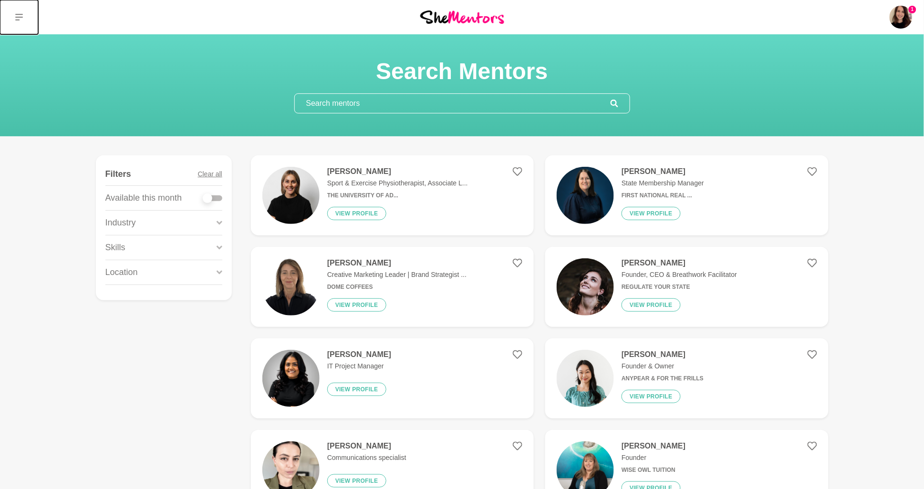
click at [13, 13] on button at bounding box center [19, 17] width 38 height 34
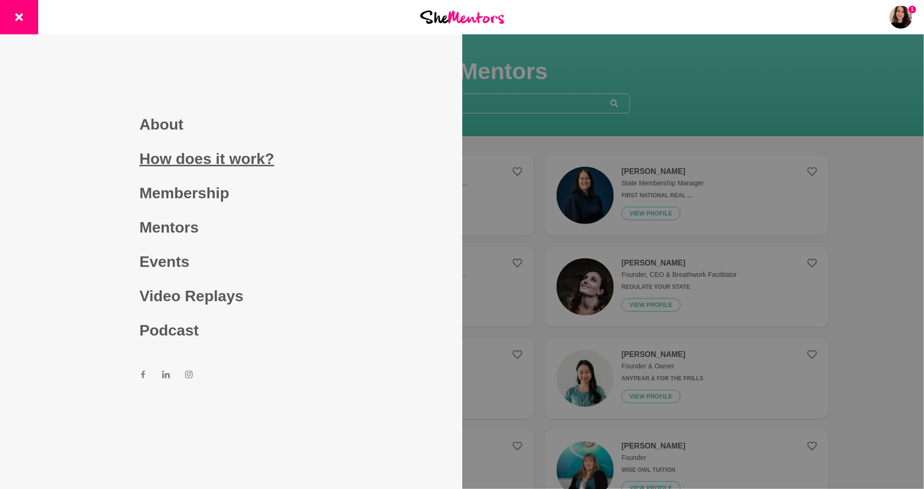
click at [171, 167] on link "How does it work?" at bounding box center [230, 159] width 183 height 34
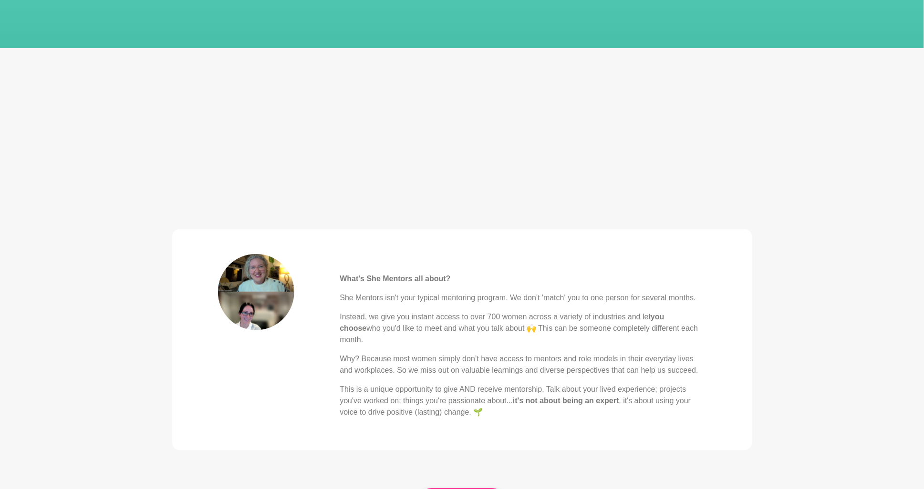
scroll to position [335, 0]
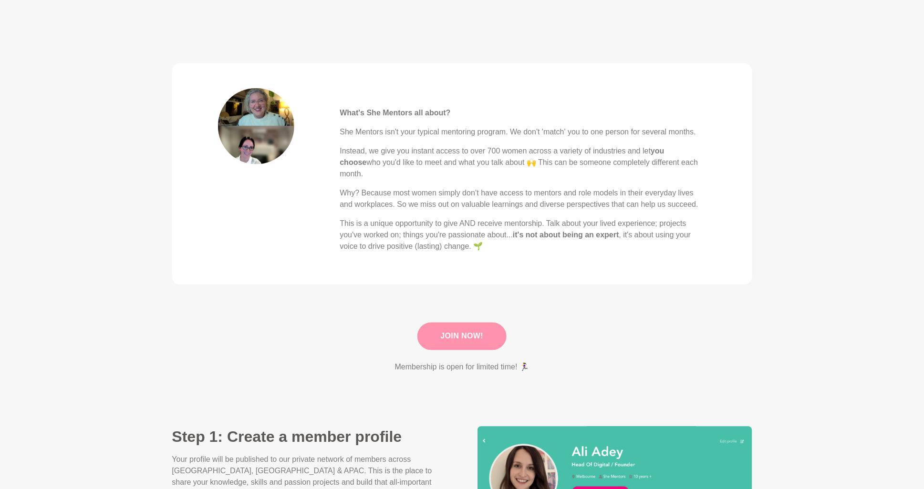
click at [476, 328] on link "Join Now!" at bounding box center [462, 337] width 90 height 28
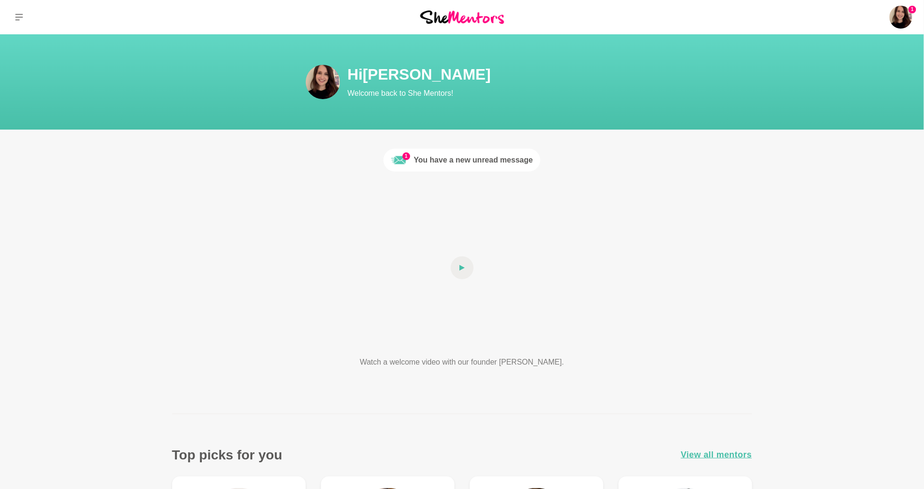
click at [424, 157] on div "You have a new unread message" at bounding box center [473, 160] width 119 height 11
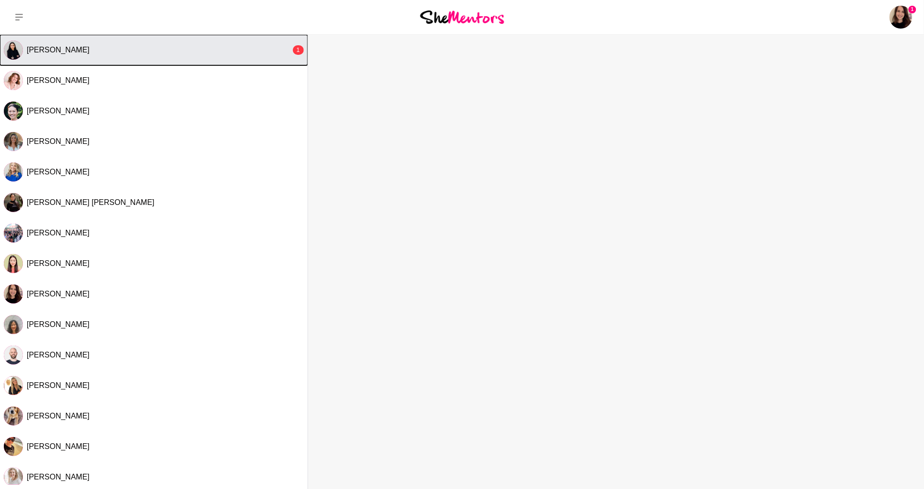
click at [127, 45] on div "Kanak Kiran" at bounding box center [159, 50] width 264 height 10
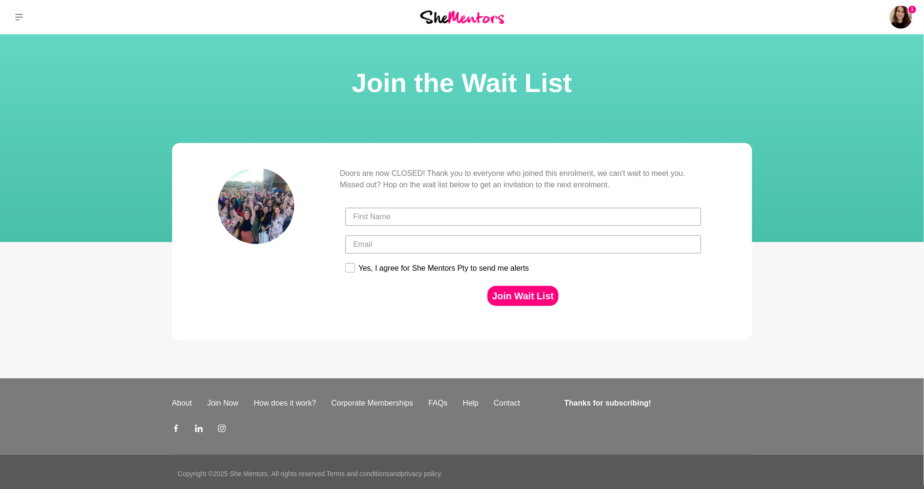
click at [436, 227] on div at bounding box center [524, 217] width 362 height 28
click at [436, 222] on input "First Name" at bounding box center [523, 217] width 356 height 18
type input "Ali"
click at [366, 243] on input "Email" at bounding box center [523, 245] width 356 height 18
type input "[EMAIL_ADDRESS][DOMAIN_NAME]"
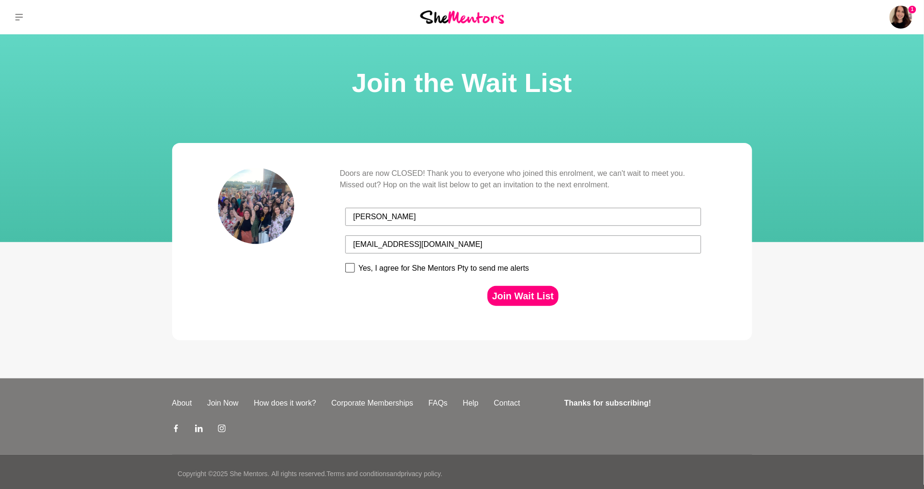
click at [384, 265] on div "Yes, I agree for She Mentors Pty to send me alerts" at bounding box center [444, 268] width 171 height 9
click at [345, 263] on input "Yes, I agree for She Mentors Pty to send me alerts" at bounding box center [345, 263] width 0 height 0
checkbox input "true"
click at [522, 298] on button "Join Wait List" at bounding box center [523, 296] width 71 height 20
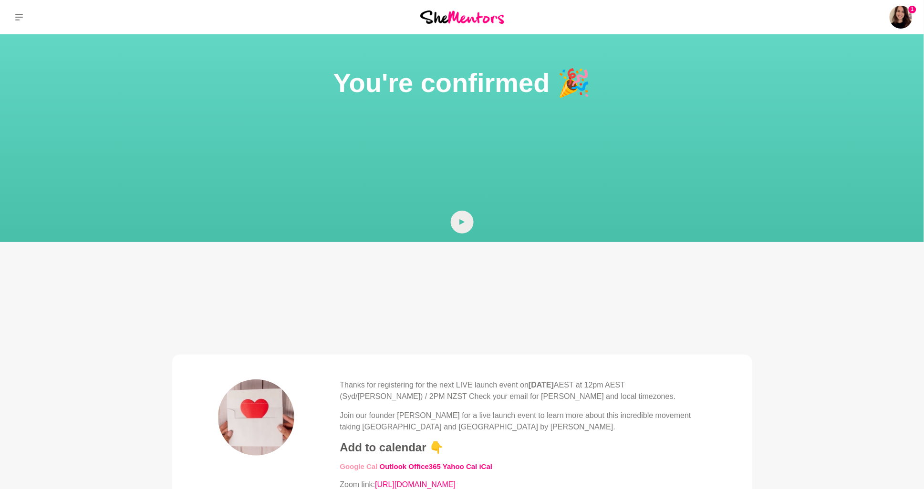
click at [362, 467] on link "​Google Cal" at bounding box center [359, 467] width 38 height 8
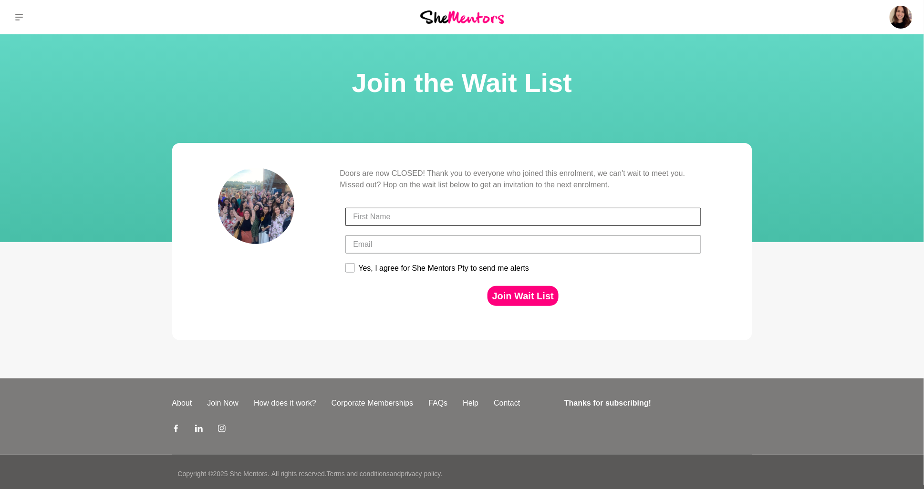
click at [396, 214] on input "First Name" at bounding box center [523, 217] width 356 height 18
type input "Alison"
click at [385, 247] on input "Email" at bounding box center [523, 245] width 356 height 18
type input "alison.adey27@gmail.com"
click at [357, 270] on label "Yes, I agree for She Mentors Pty to send me alerts" at bounding box center [443, 269] width 196 height 13
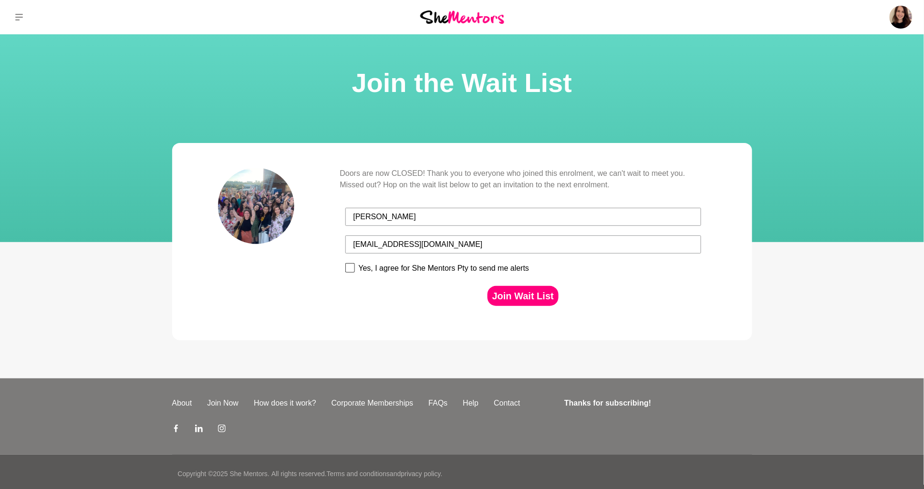
click at [345, 263] on input "Yes, I agree for She Mentors Pty to send me alerts" at bounding box center [345, 263] width 0 height 0
checkbox input "true"
click at [522, 293] on button "Join Wait List" at bounding box center [523, 296] width 71 height 20
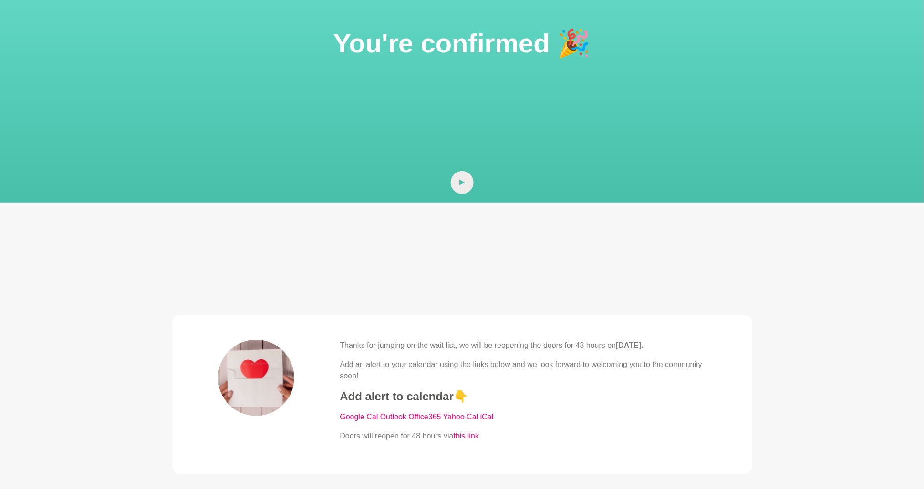
scroll to position [93, 0]
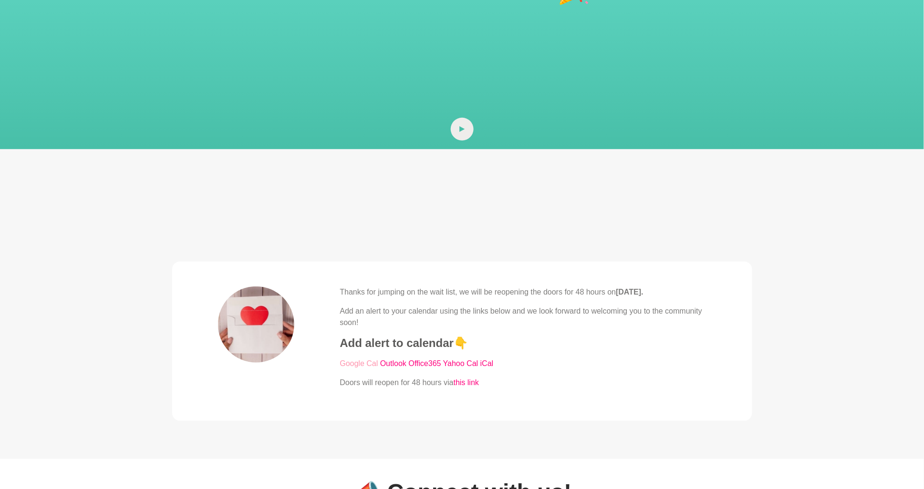
click at [362, 368] on link "​Google Cal" at bounding box center [359, 364] width 38 height 8
click at [358, 363] on link "​Google Cal" at bounding box center [359, 364] width 38 height 8
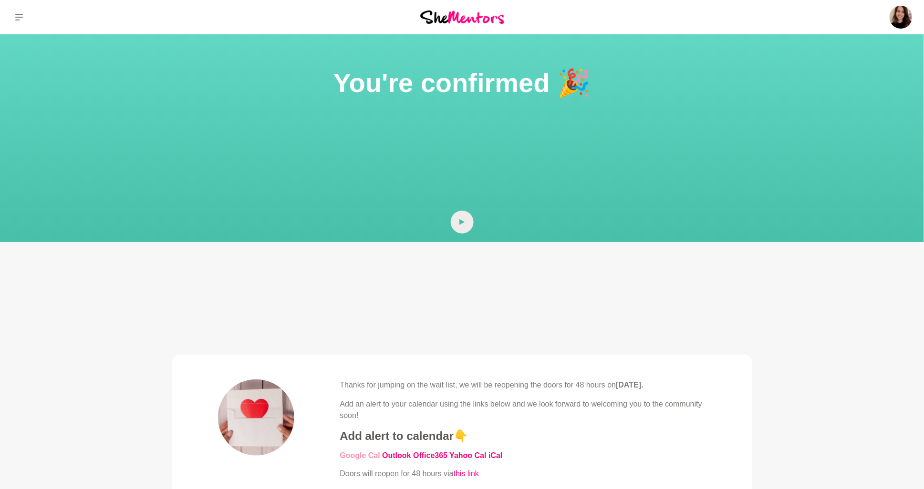
click at [359, 456] on link "​Google Cal" at bounding box center [360, 456] width 40 height 8
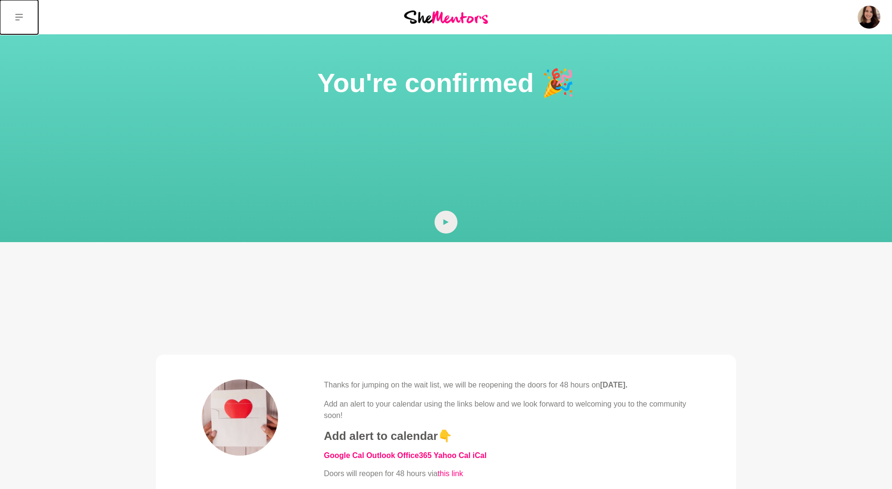
click at [20, 18] on icon at bounding box center [19, 17] width 8 height 8
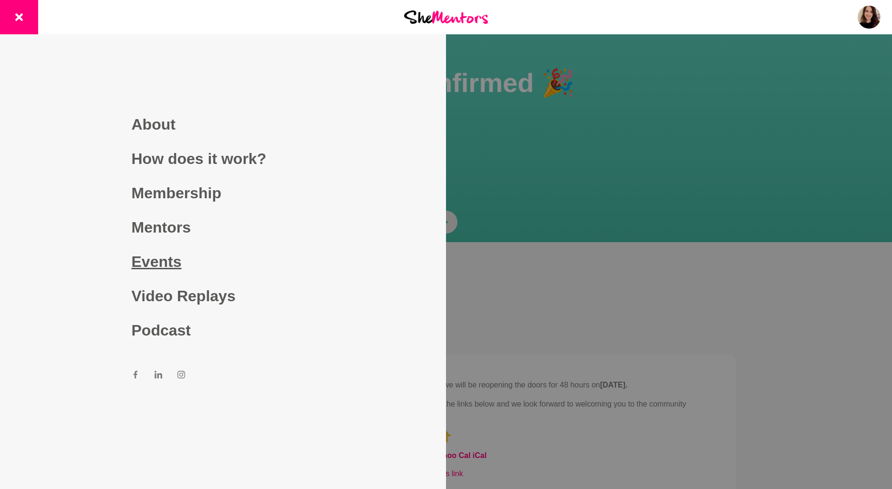
click at [150, 261] on link "Events" at bounding box center [223, 262] width 183 height 34
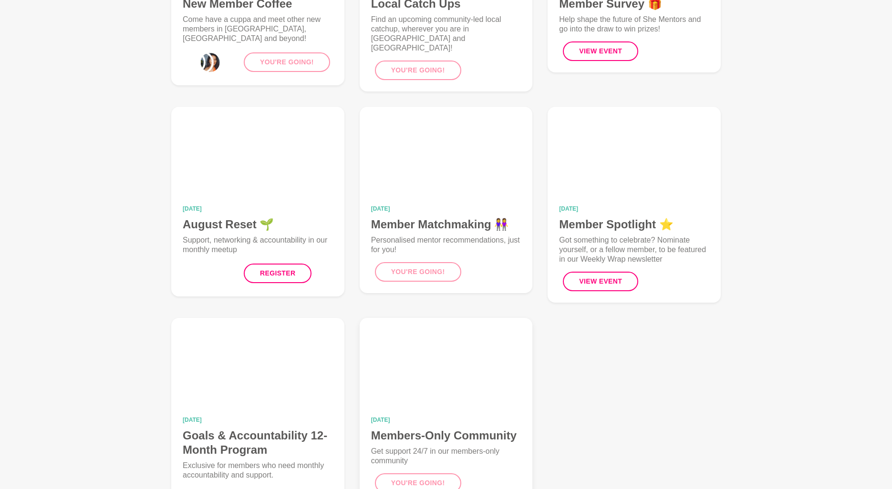
scroll to position [107, 0]
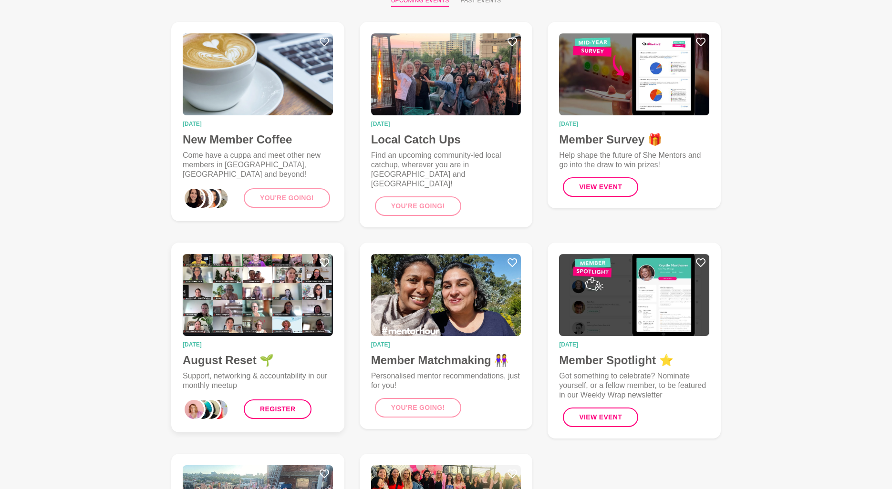
click at [271, 299] on img at bounding box center [258, 295] width 150 height 82
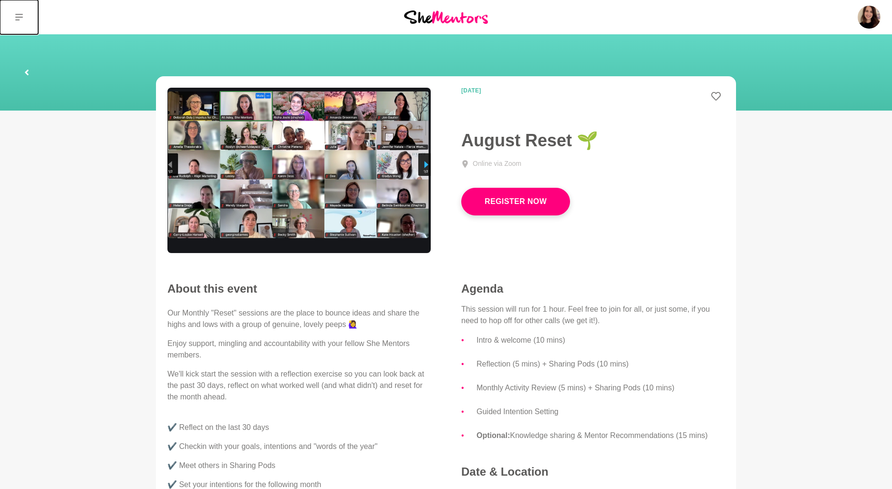
drag, startPoint x: 17, startPoint y: 18, endPoint x: 23, endPoint y: 24, distance: 8.8
click at [17, 18] on icon at bounding box center [19, 17] width 8 height 8
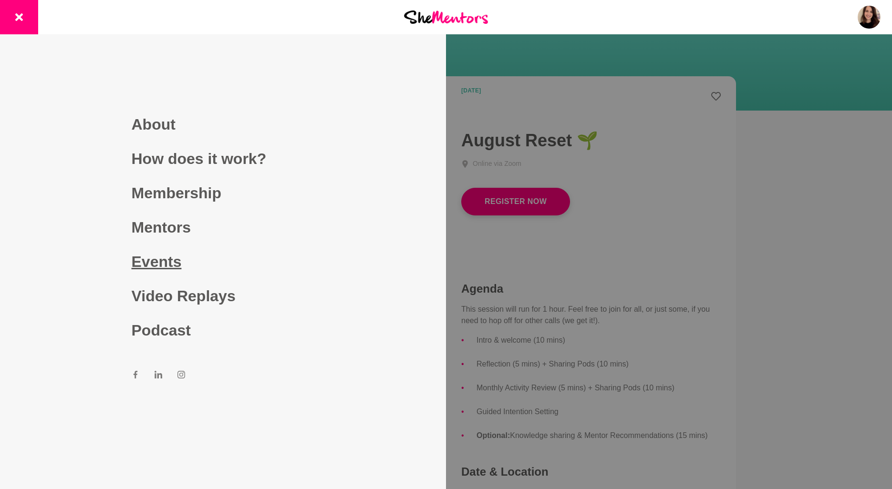
click at [168, 260] on link "Events" at bounding box center [223, 262] width 183 height 34
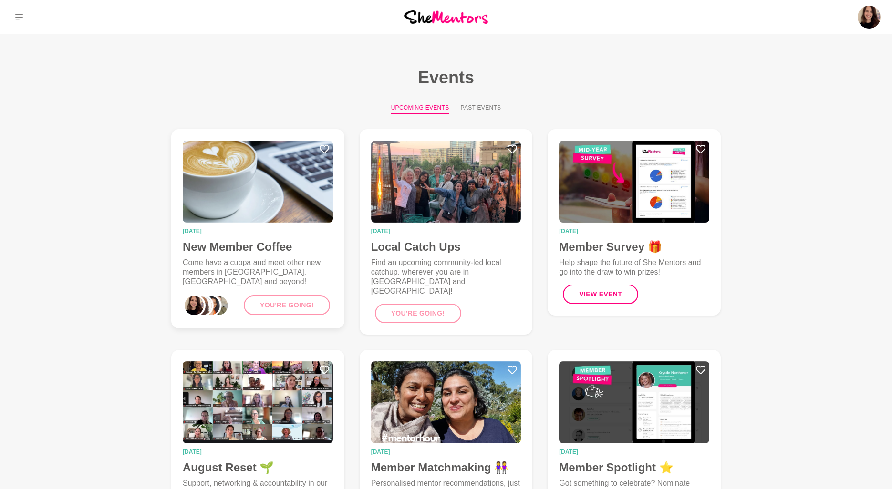
click at [274, 203] on img at bounding box center [258, 182] width 150 height 82
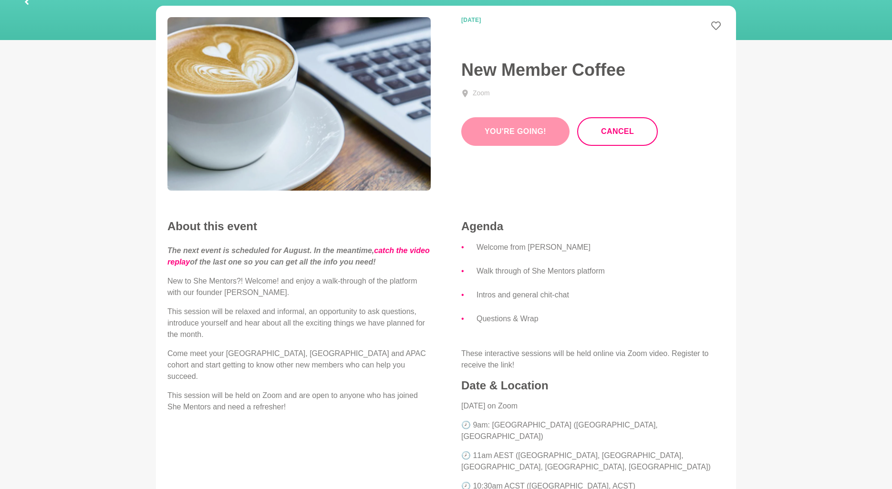
scroll to position [199, 0]
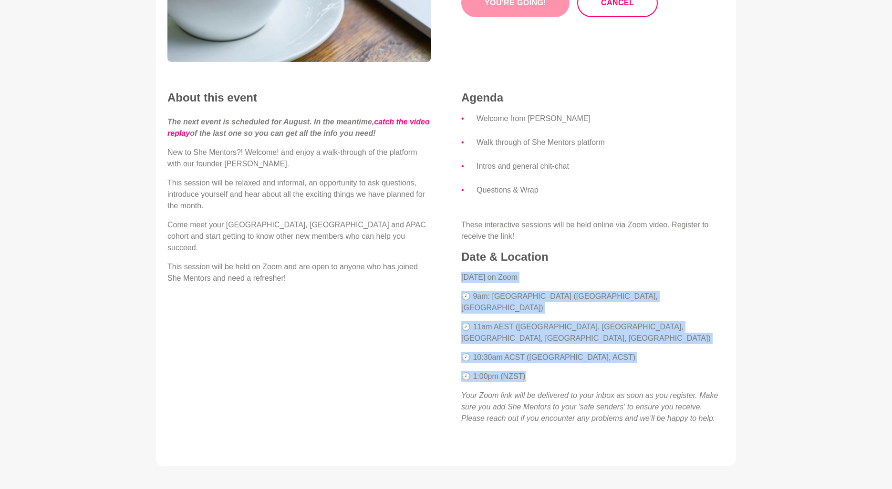
drag, startPoint x: 462, startPoint y: 278, endPoint x: 531, endPoint y: 359, distance: 106.9
click at [531, 359] on div "Agenda Welcome from Ali Adey Walk through of She Mentors platform Intros and ge…" at bounding box center [592, 258] width 263 height 334
copy div "Wednesday 13 August on Zoom 🕗 9am: AWST (WA, Singapore) 🕗 11am AEST (VIC, NSW, …"
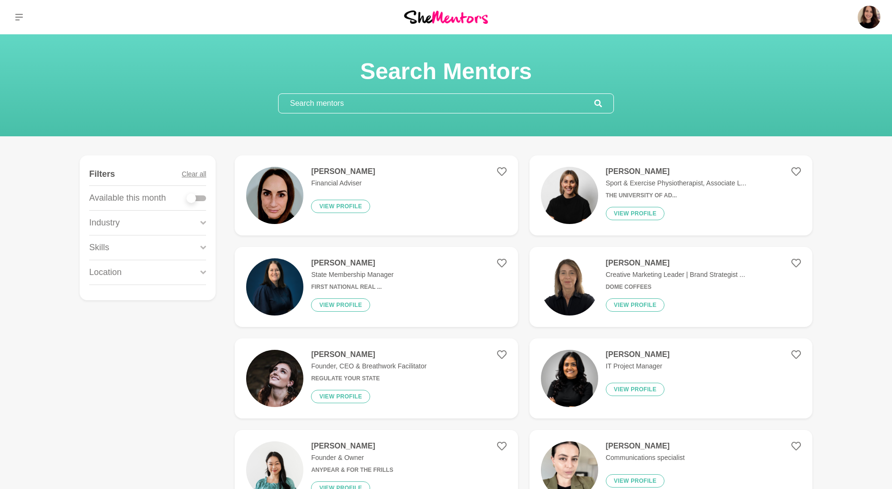
click at [395, 112] on input "text" at bounding box center [437, 103] width 316 height 19
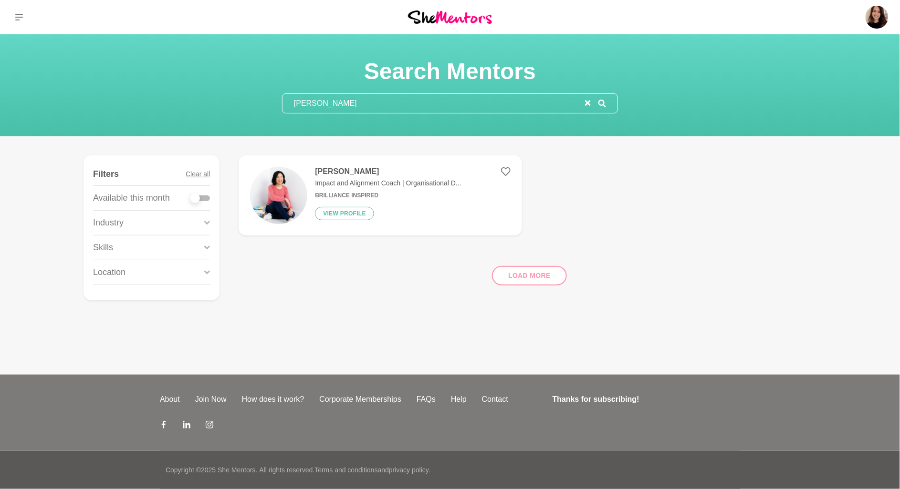
type input "jolyn"
click at [378, 198] on h6 "Brilliance Inspired" at bounding box center [388, 195] width 146 height 7
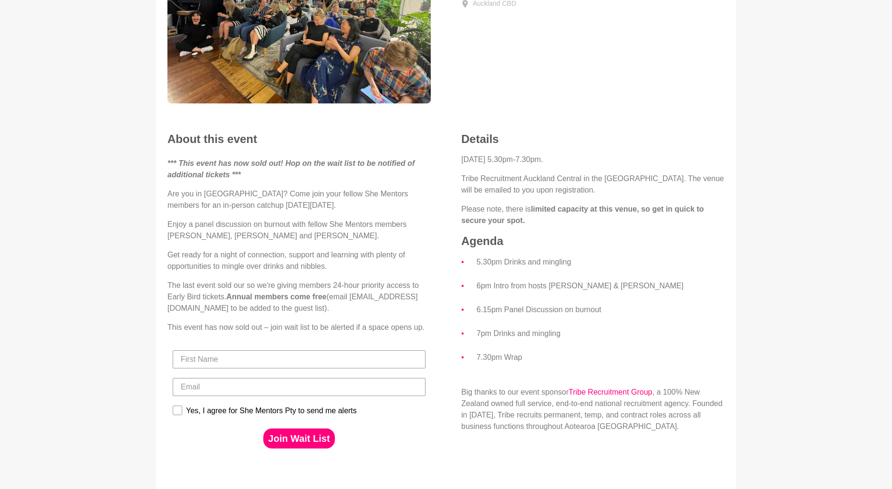
scroll to position [198, 0]
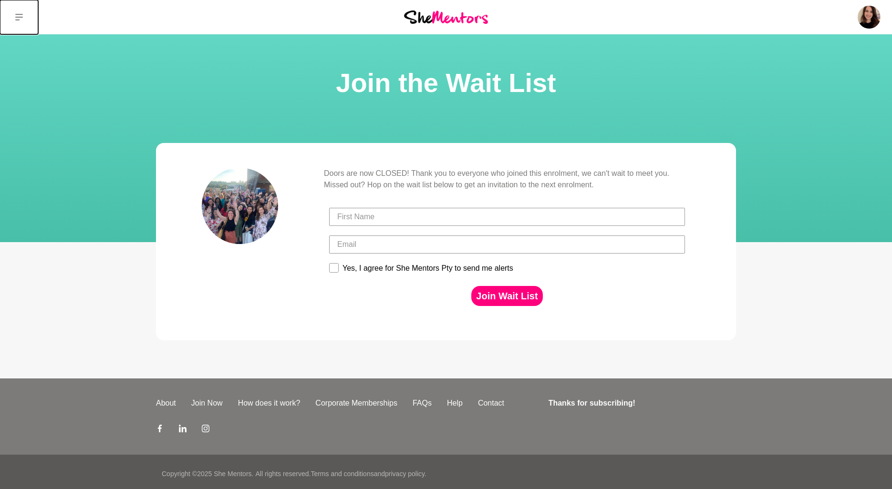
click at [19, 16] on icon at bounding box center [19, 17] width 8 height 8
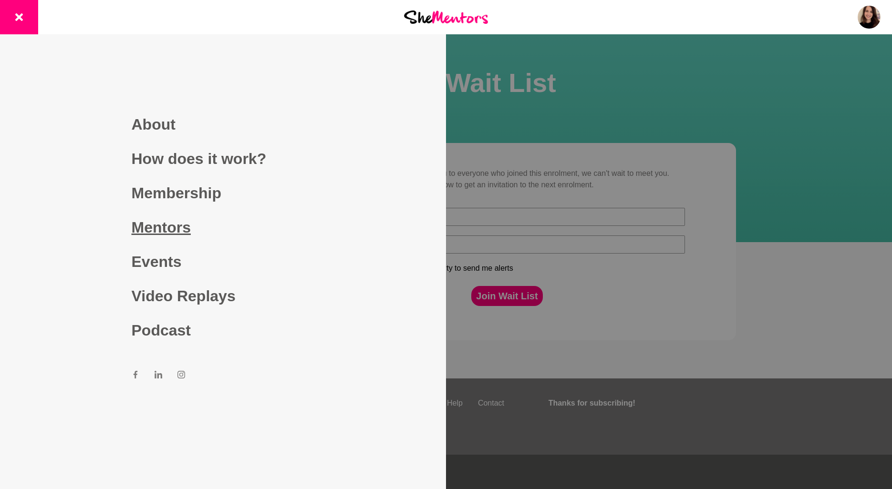
click at [158, 223] on link "Mentors" at bounding box center [223, 227] width 183 height 34
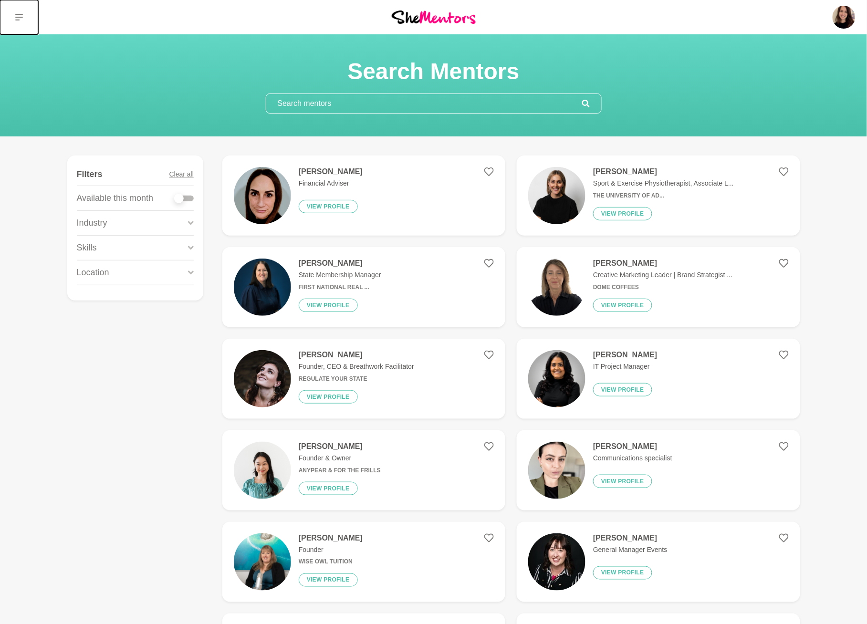
click at [16, 18] on icon at bounding box center [19, 17] width 8 height 8
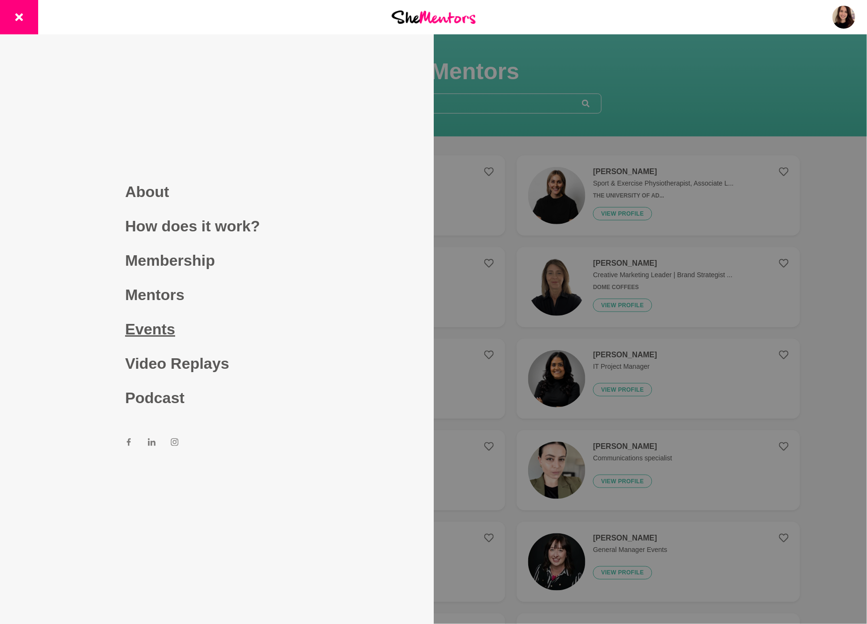
click at [158, 323] on link "Events" at bounding box center [216, 329] width 183 height 34
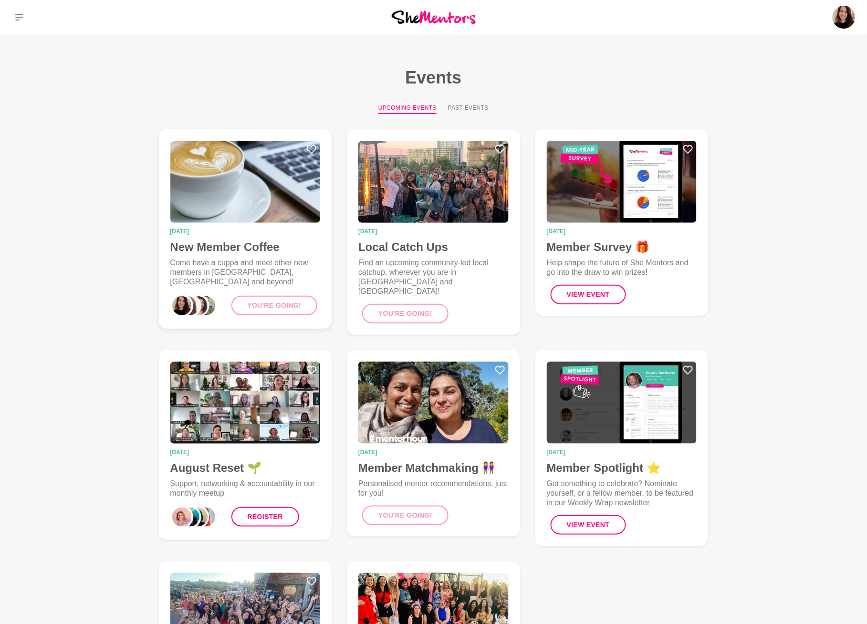
click at [233, 166] on img at bounding box center [245, 182] width 150 height 82
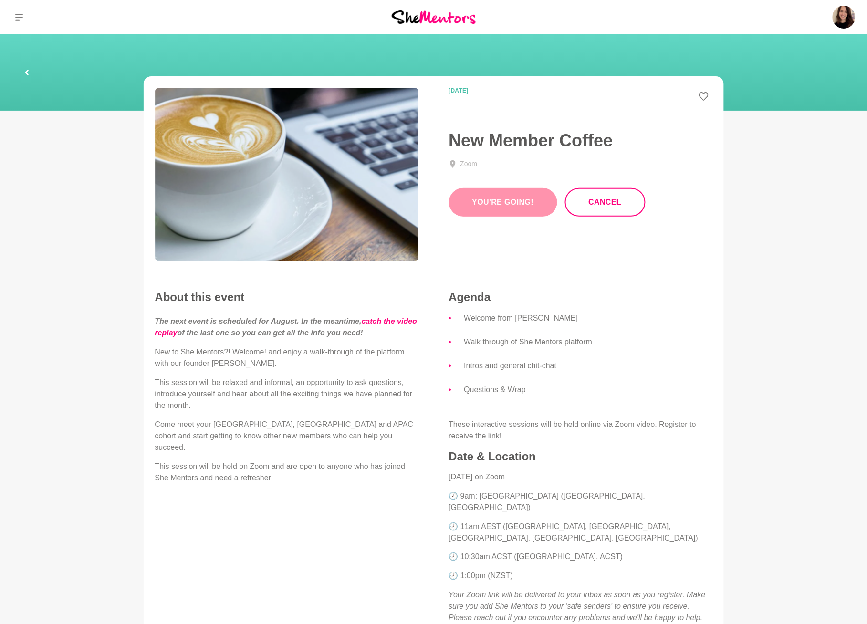
click at [28, 73] on icon at bounding box center [27, 72] width 6 height 31
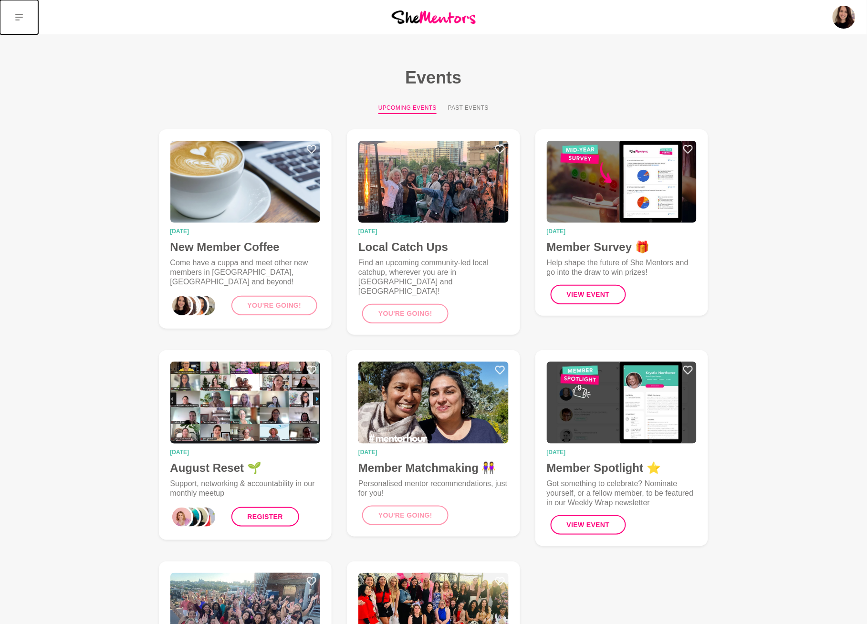
click at [17, 16] on icon at bounding box center [19, 17] width 8 height 8
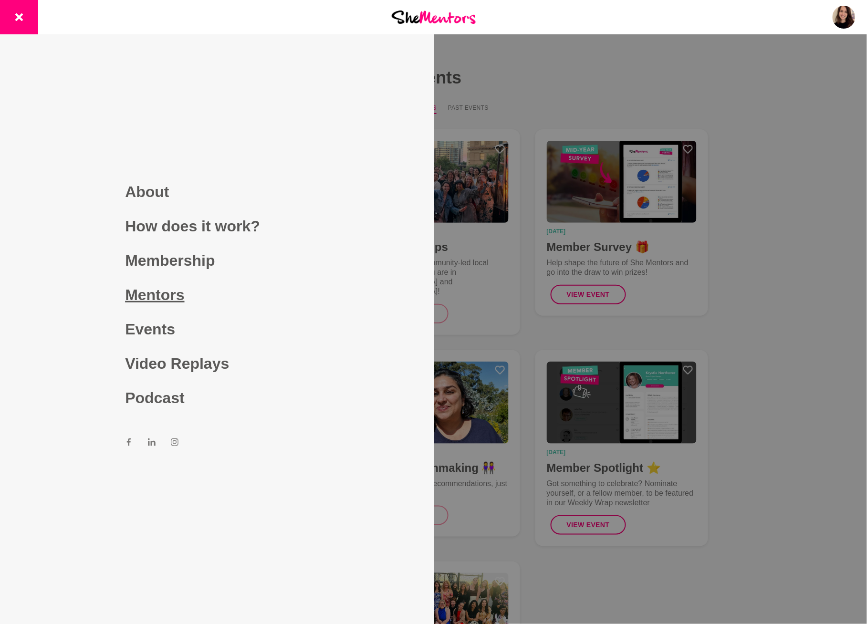
click at [167, 292] on link "Mentors" at bounding box center [216, 295] width 183 height 34
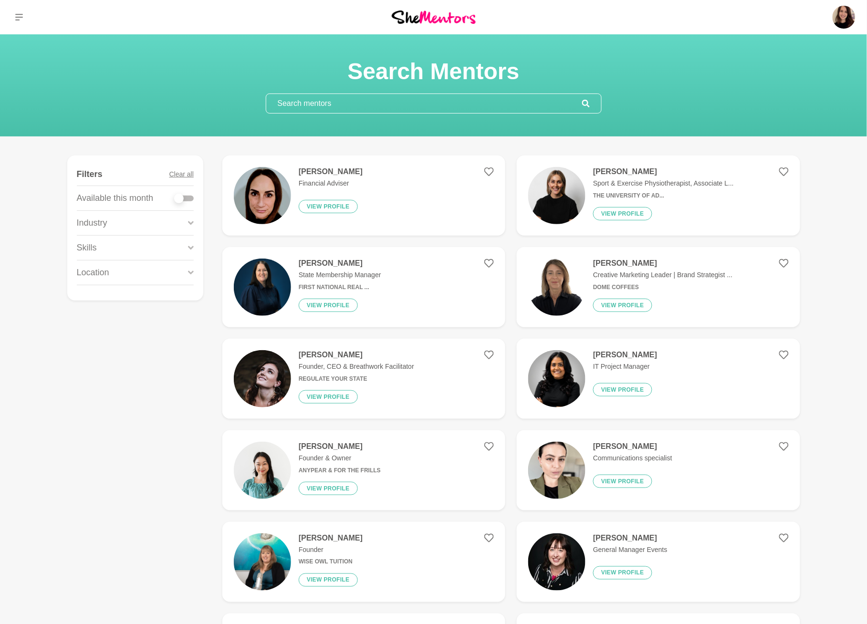
click at [331, 102] on input "text" at bounding box center [424, 103] width 316 height 19
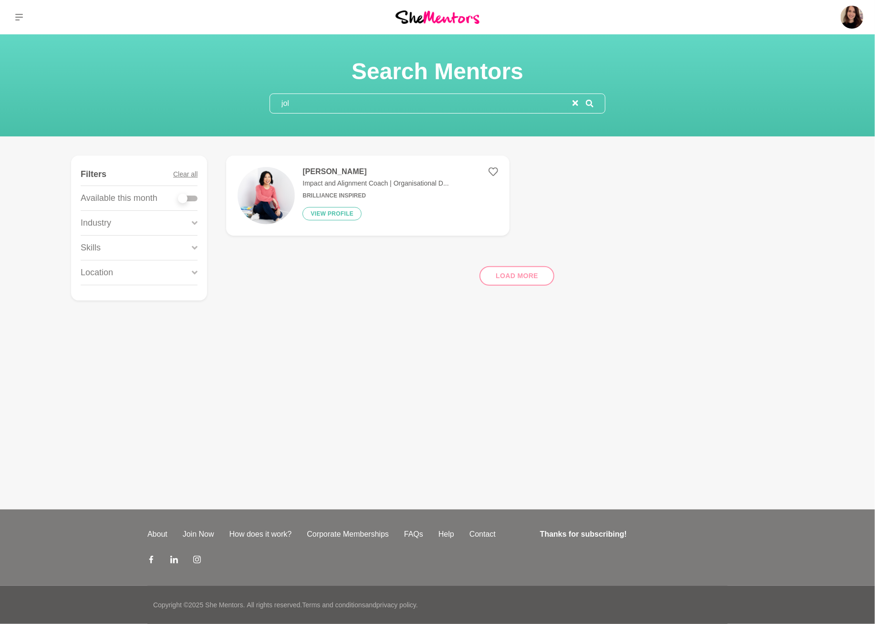
type input "jol"
click at [329, 174] on h4 "Jolynne Rydz" at bounding box center [375, 172] width 146 height 10
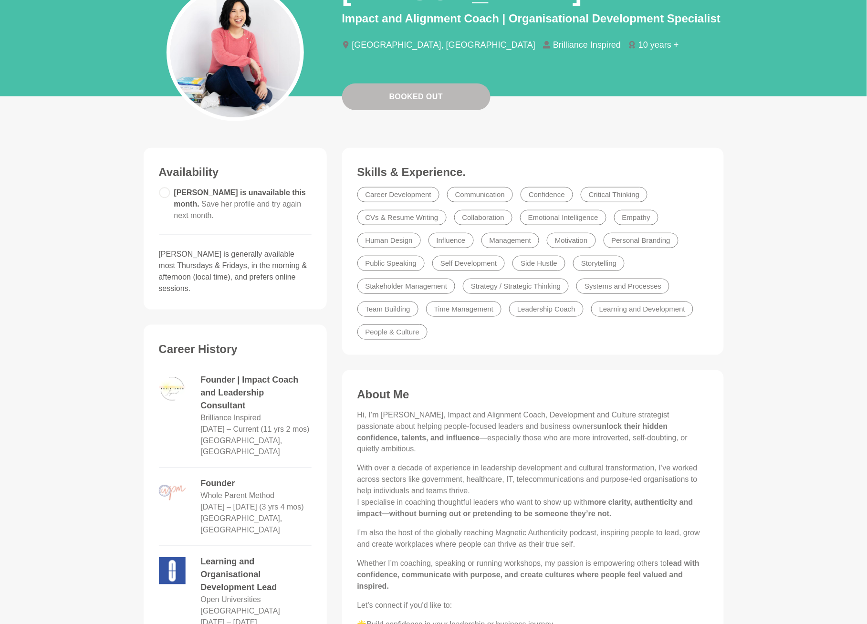
scroll to position [118, 0]
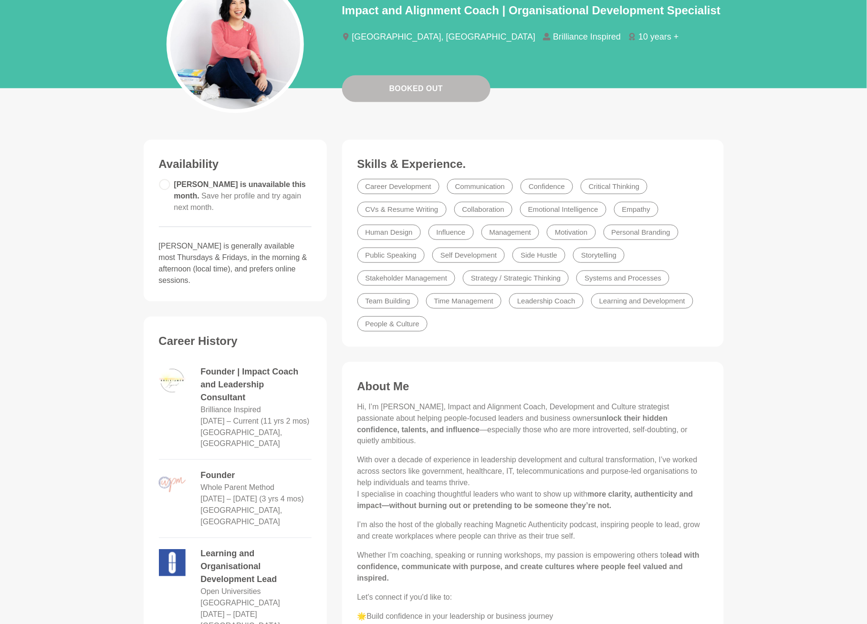
click at [613, 304] on li "Learning and Development" at bounding box center [642, 300] width 102 height 15
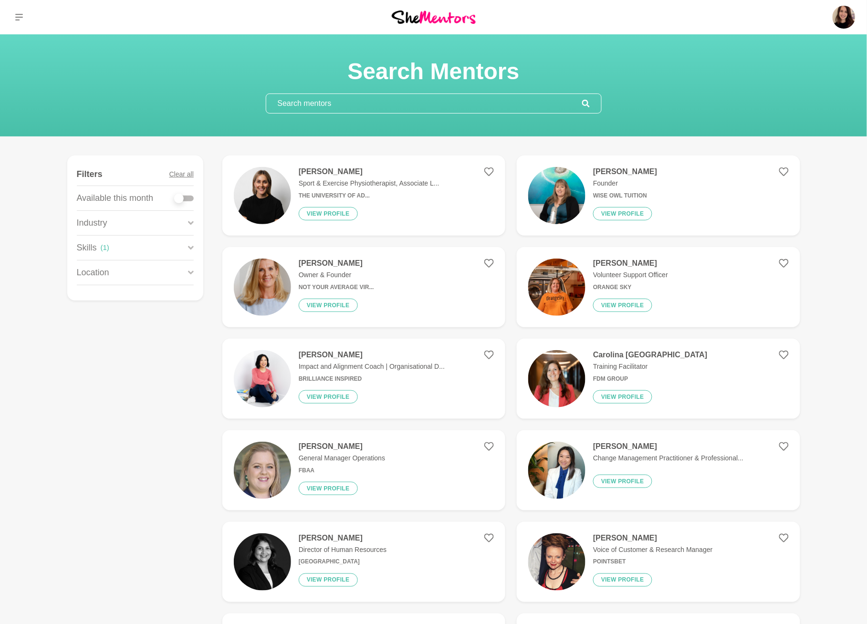
click at [325, 104] on input "text" at bounding box center [424, 103] width 316 height 19
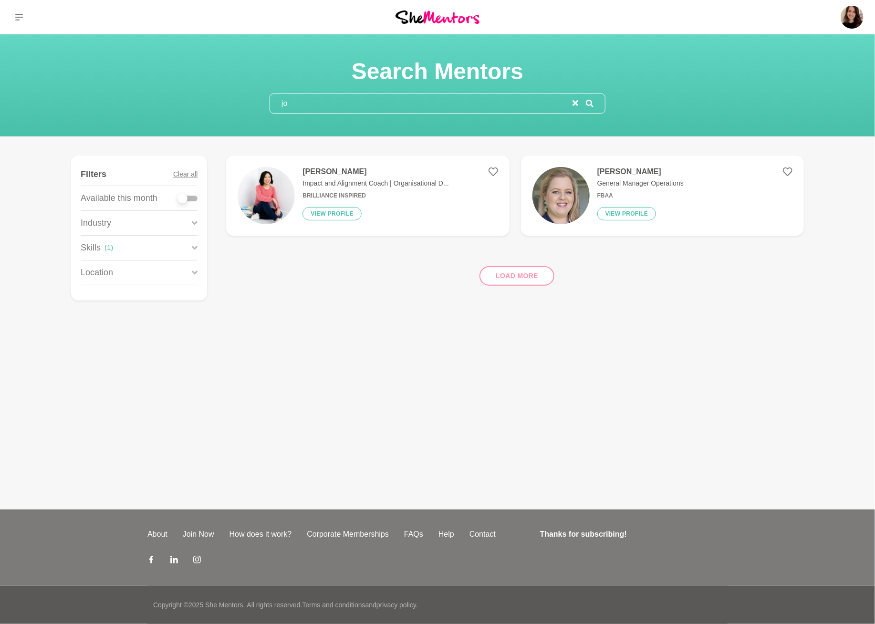
type input "j"
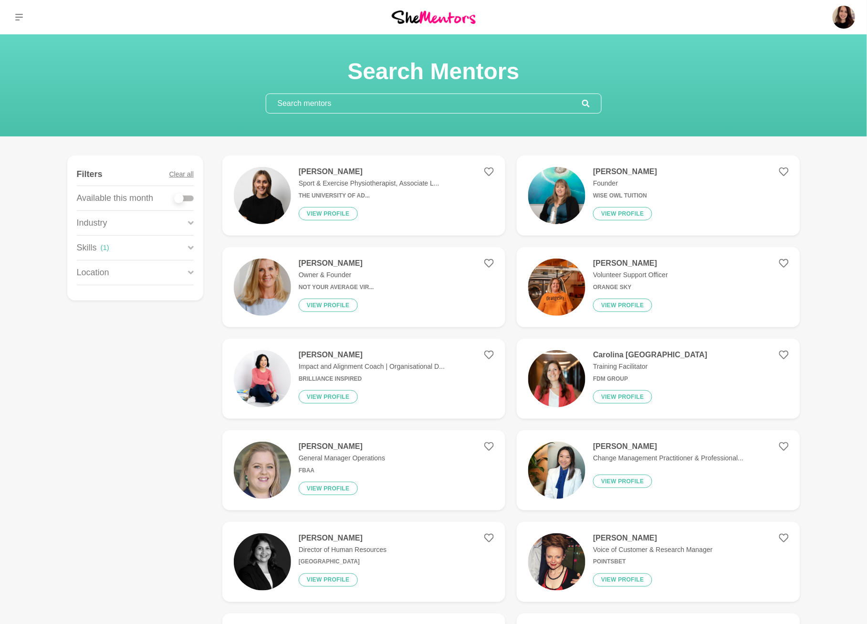
type input "jo"
